Goal: Transaction & Acquisition: Purchase product/service

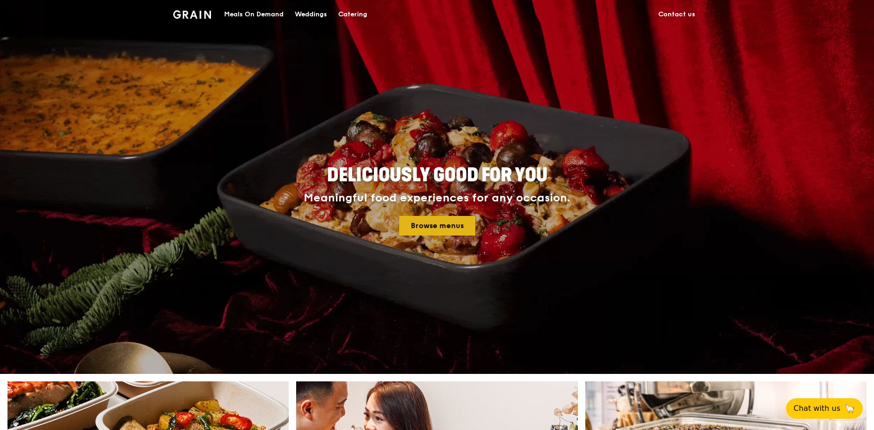
click at [435, 219] on link "Browse menus" at bounding box center [437, 226] width 76 height 20
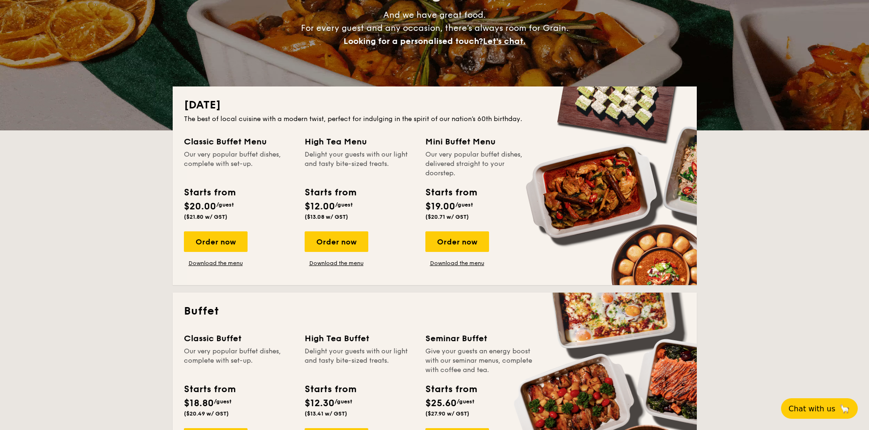
scroll to position [140, 0]
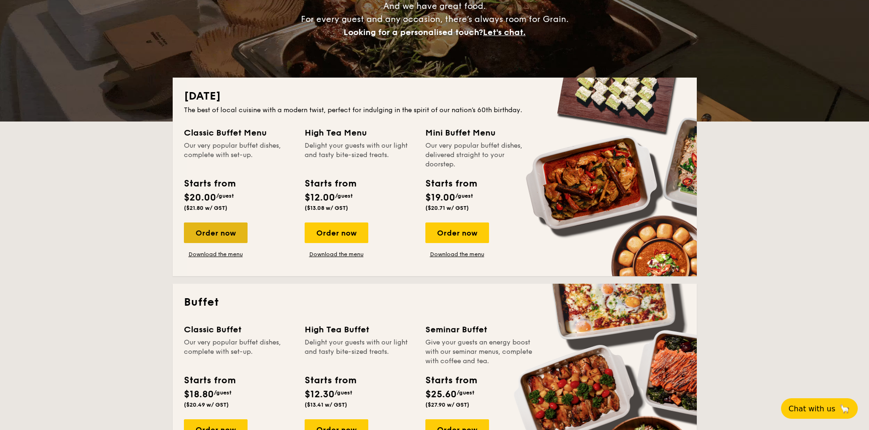
click at [206, 234] on div "Order now" at bounding box center [216, 233] width 64 height 21
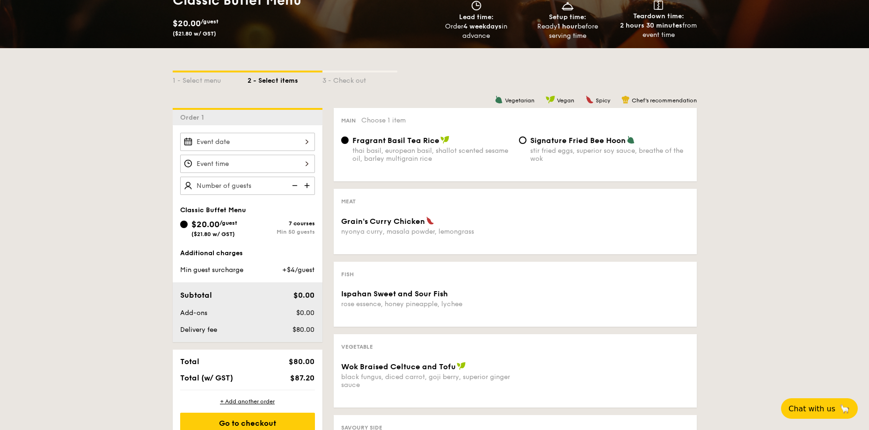
scroll to position [187, 0]
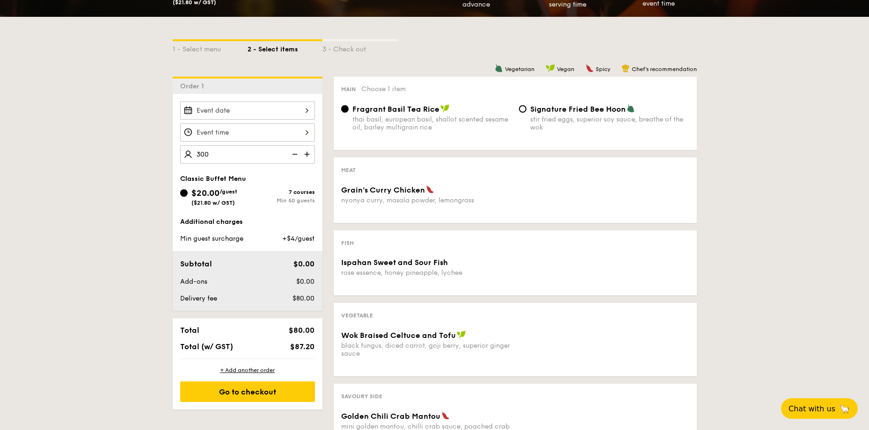
type input "300 guests"
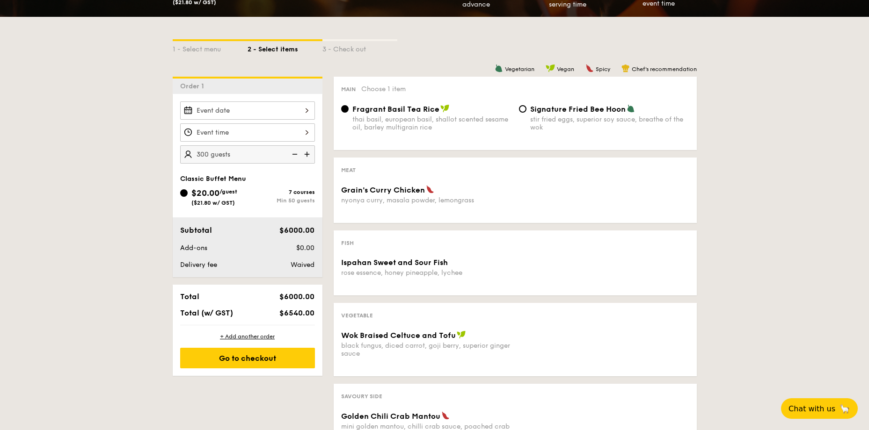
click at [257, 168] on div "300 guests Classic Buffet Menu $20.00 /guest ($21.80 w/ GST) 7 courses Min 50 g…" at bounding box center [248, 185] width 150 height 183
click at [229, 190] on span "/guest" at bounding box center [228, 192] width 18 height 7
click at [188, 190] on input "$20.00 /guest ($21.80 w/ GST) 7 courses Min 50 guests" at bounding box center [183, 192] width 7 height 7
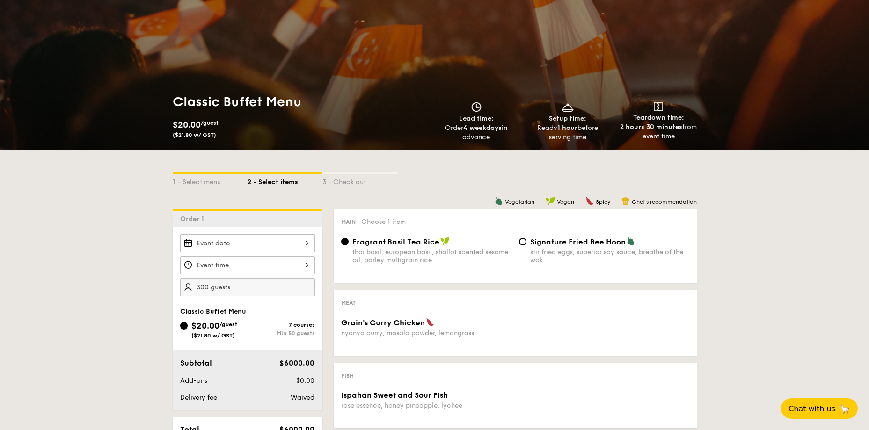
scroll to position [47, 0]
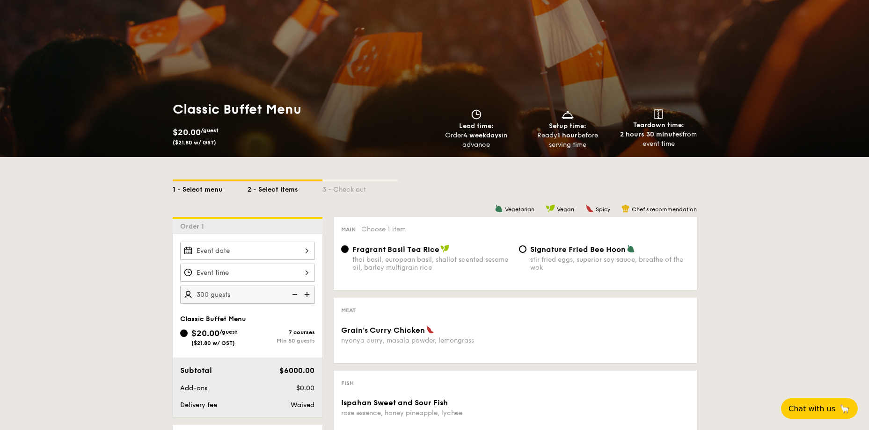
click at [222, 190] on div "1 - Select menu" at bounding box center [210, 188] width 75 height 13
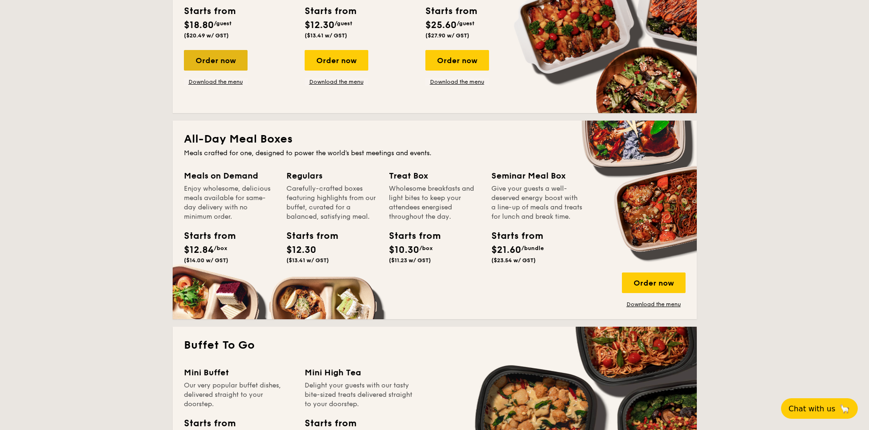
scroll to position [515, 0]
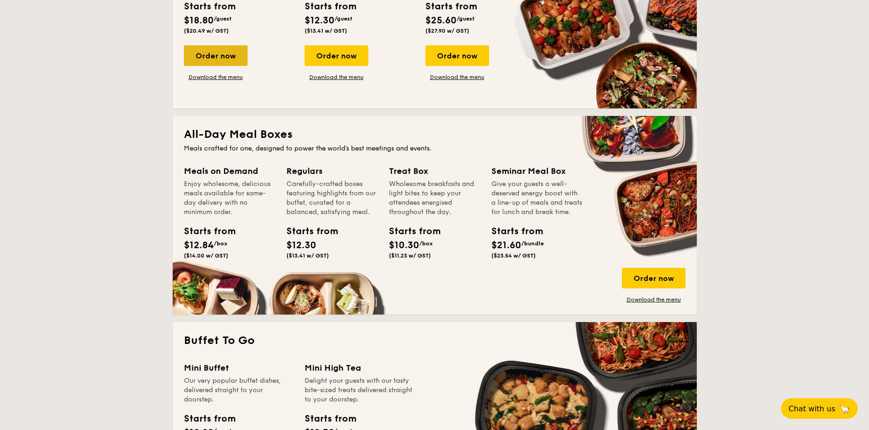
click at [201, 61] on div "Order now" at bounding box center [216, 55] width 64 height 21
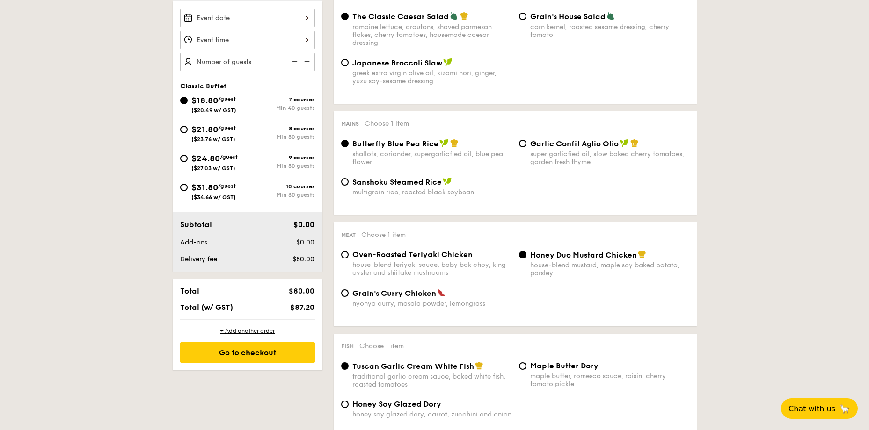
scroll to position [281, 0]
drag, startPoint x: 441, startPoint y: 182, endPoint x: 354, endPoint y: 181, distance: 86.6
click at [354, 181] on span "Sanshoku Steamed Rice" at bounding box center [396, 181] width 89 height 9
drag, startPoint x: 354, startPoint y: 181, endPoint x: 361, endPoint y: 179, distance: 7.2
copy span "Sanshoku Steamed Rice"
